Goal: Information Seeking & Learning: Check status

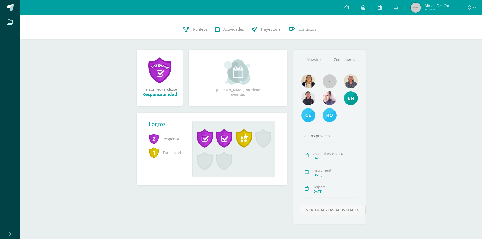
scroll to position [35, 0]
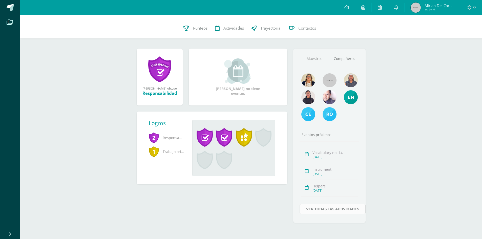
click at [329, 209] on link "Ver todas las actividades" at bounding box center [333, 209] width 66 height 10
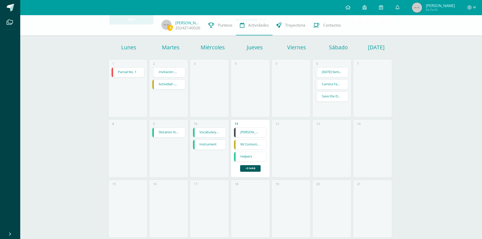
scroll to position [25, 0]
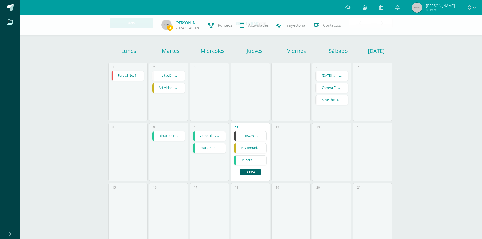
click at [252, 172] on link "+3 más" at bounding box center [250, 172] width 20 height 7
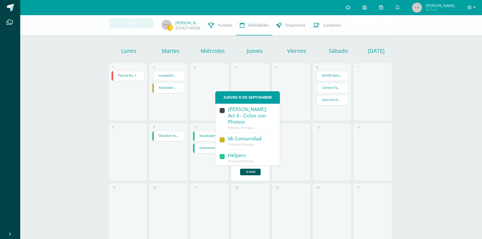
click at [245, 111] on div "[PERSON_NAME]: Act 4 - Ciclos con Photon" at bounding box center [251, 115] width 47 height 19
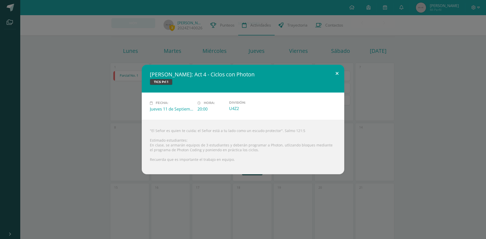
click at [338, 74] on button at bounding box center [337, 73] width 14 height 17
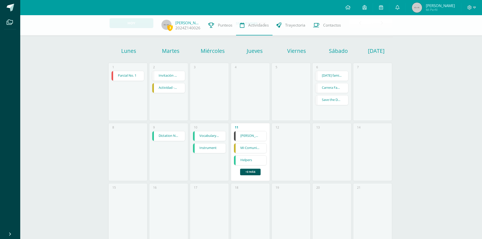
click at [260, 148] on link "Mi Comunidad" at bounding box center [250, 148] width 33 height 10
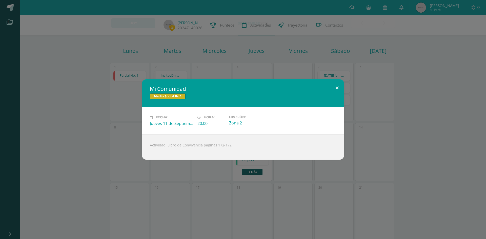
click at [338, 88] on button at bounding box center [337, 87] width 14 height 17
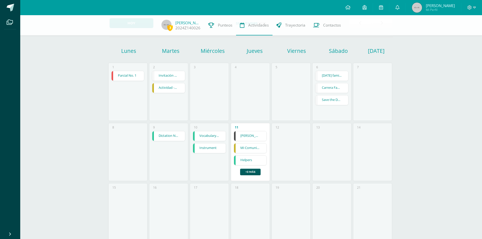
click at [257, 158] on link "Helpers" at bounding box center [250, 161] width 33 height 10
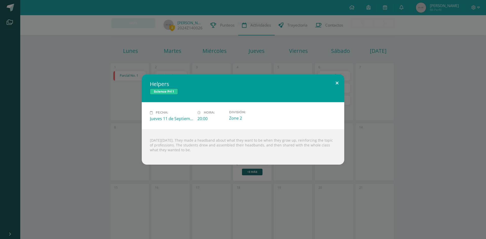
click at [337, 83] on button at bounding box center [337, 82] width 14 height 17
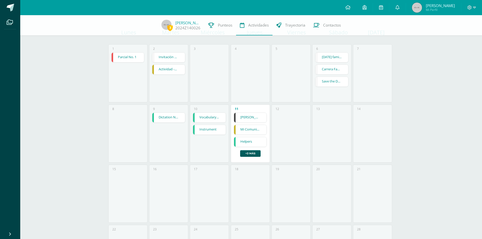
scroll to position [0, 0]
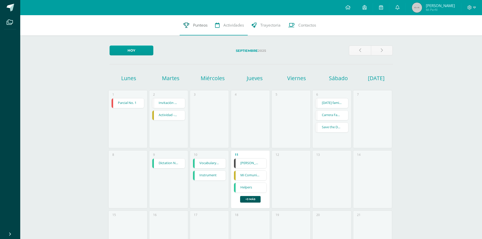
click at [203, 26] on span "Punteos" at bounding box center [200, 25] width 14 height 5
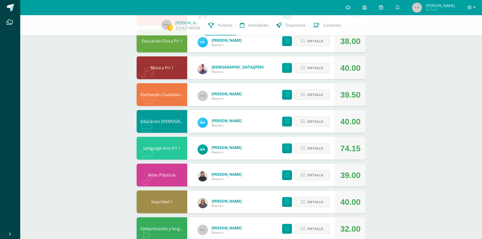
scroll to position [93, 0]
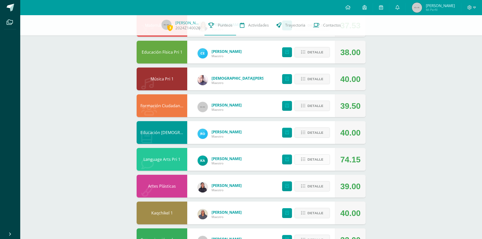
click at [314, 159] on span "Detalle" at bounding box center [315, 159] width 16 height 9
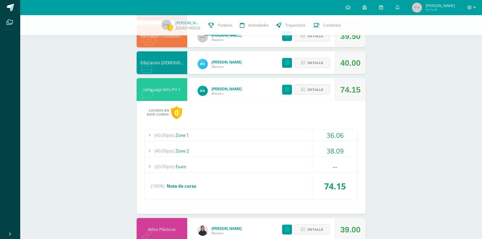
scroll to position [169, 0]
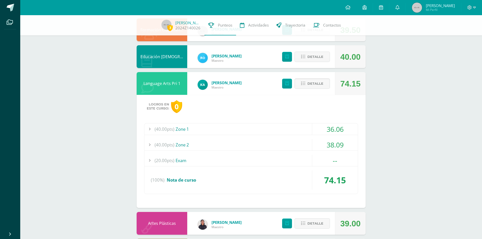
click at [393, 142] on div "3 Adriana Colomo 2024Z140026 Punteos Actividades Trayectoria Contactos Pendient…" at bounding box center [251, 100] width 462 height 506
click at [99, 168] on div "3 Adriana Colomo 2024Z140026 Punteos Actividades Trayectoria Contactos Pendient…" at bounding box center [251, 100] width 462 height 506
click at [432, 76] on div "3 Adriana Colomo 2024Z140026 Punteos Actividades Trayectoria Contactos Pendient…" at bounding box center [251, 100] width 462 height 506
click at [182, 81] on div "Language Arts Pri 1" at bounding box center [162, 83] width 51 height 23
click at [392, 88] on div "3 Adriana Colomo 2024Z140026 Punteos Actividades Trayectoria Contactos Pendient…" at bounding box center [251, 100] width 462 height 506
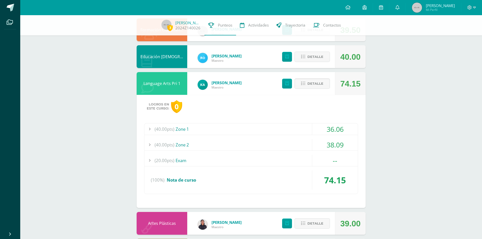
click at [431, 193] on div "3 Adriana Colomo 2024Z140026 Punteos Actividades Trayectoria Contactos Pendient…" at bounding box center [251, 100] width 462 height 506
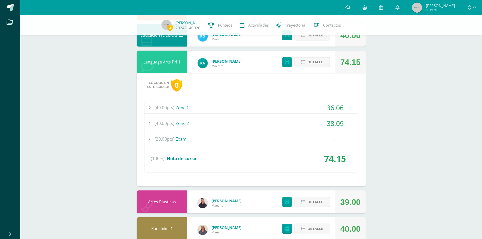
scroll to position [219, 0]
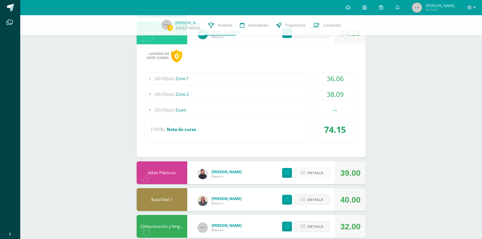
click at [314, 172] on span "Detalle" at bounding box center [315, 172] width 16 height 9
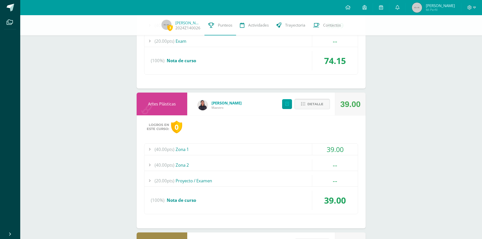
scroll to position [295, 0]
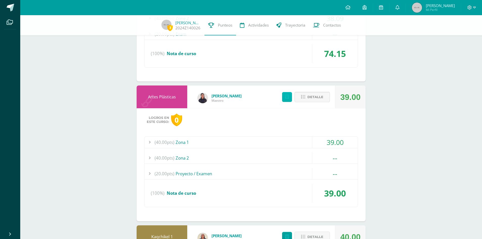
click at [286, 96] on icon at bounding box center [287, 97] width 4 height 4
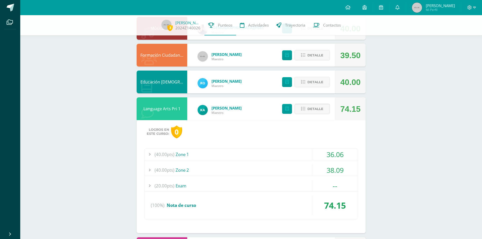
scroll to position [17, 0]
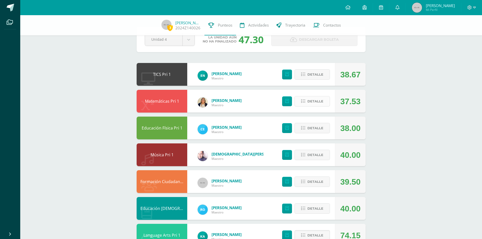
click at [305, 102] on icon at bounding box center [303, 101] width 4 height 4
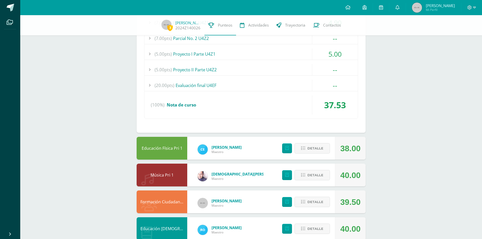
scroll to position [194, 0]
